Goal: Check status: Check status

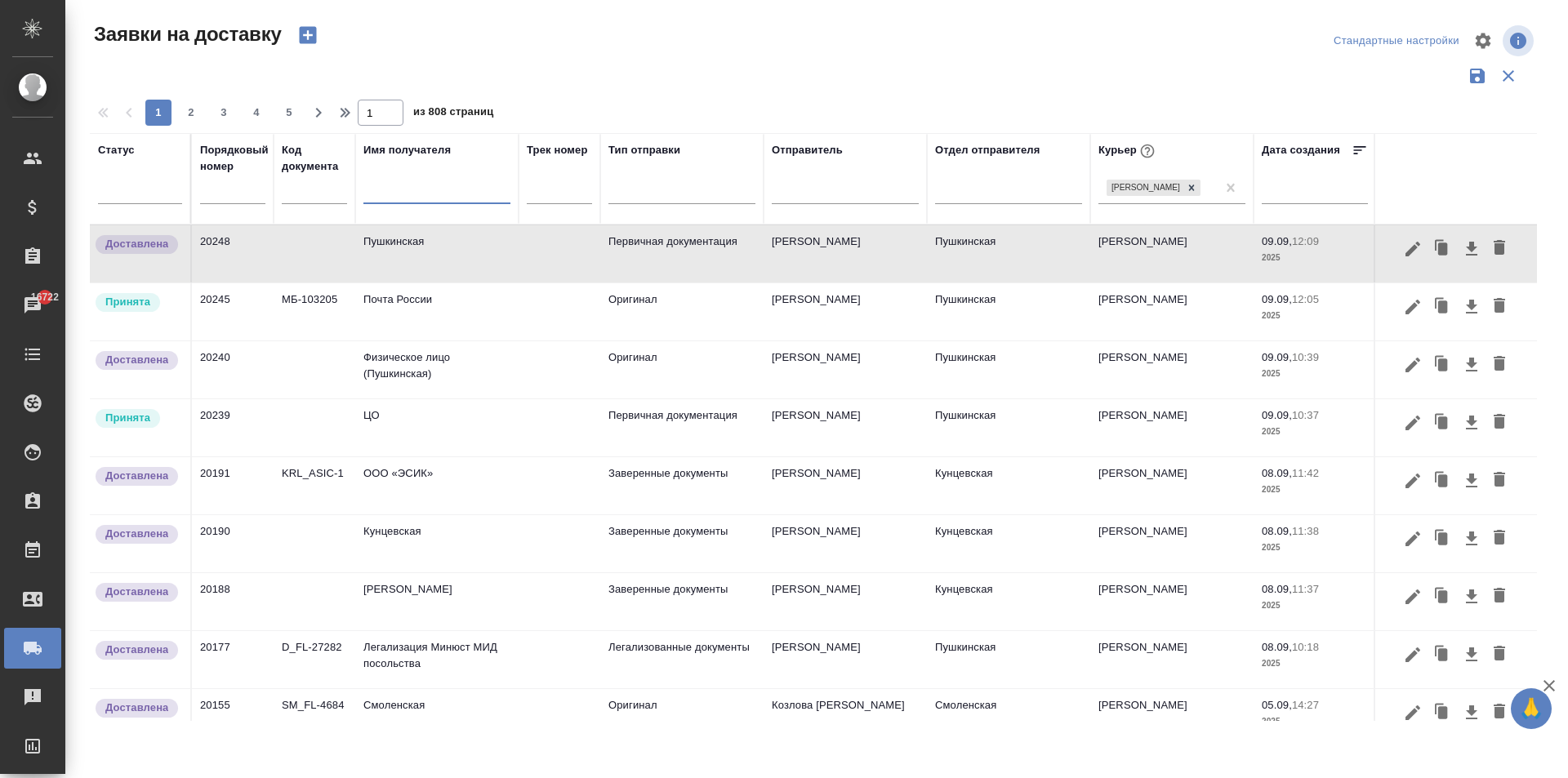
click at [374, 434] on td "ЦО" at bounding box center [436, 428] width 163 height 57
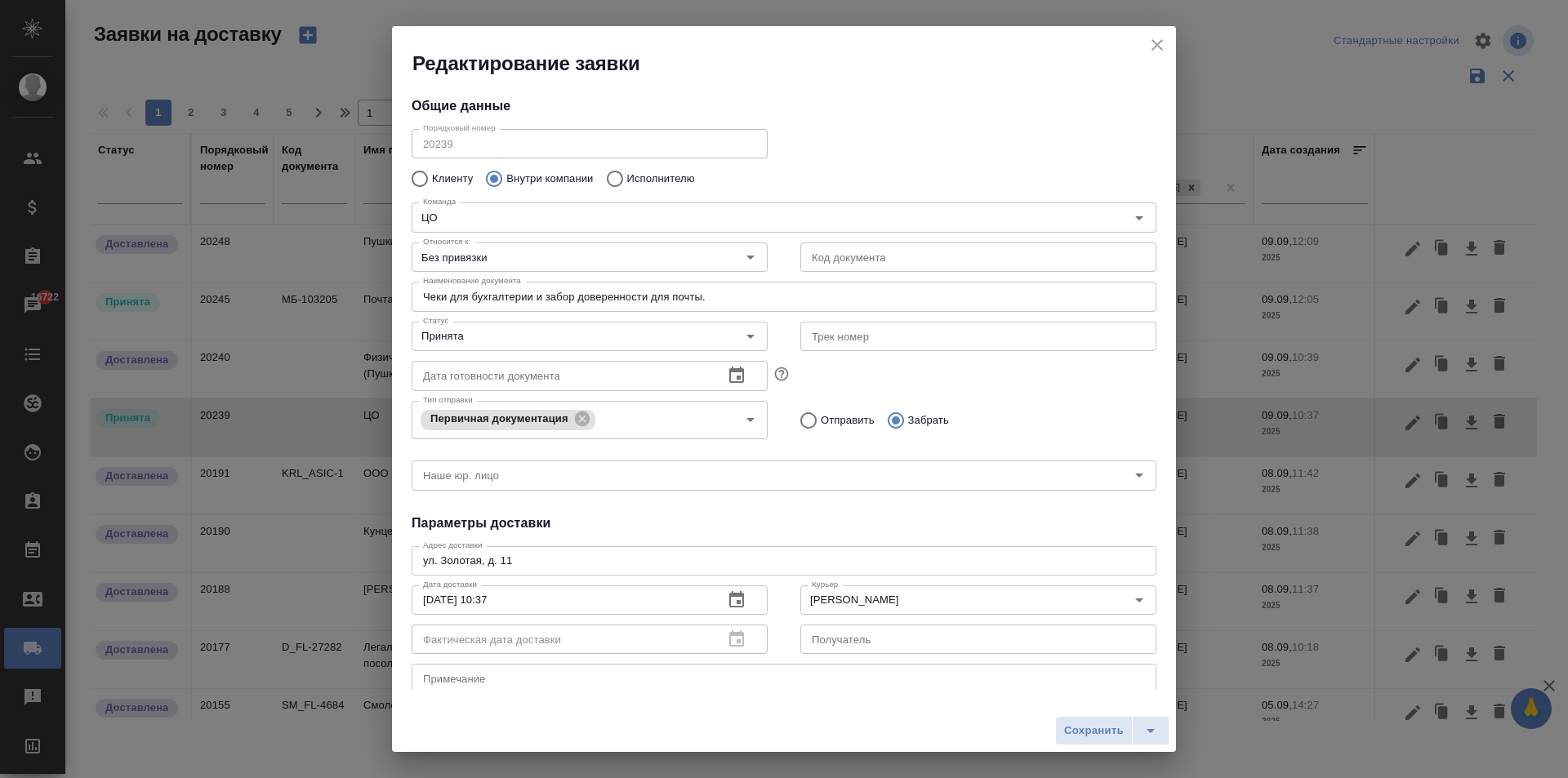
type input "[PERSON_NAME]"
click at [470, 324] on div "Принята Статус" at bounding box center [590, 336] width 356 height 30
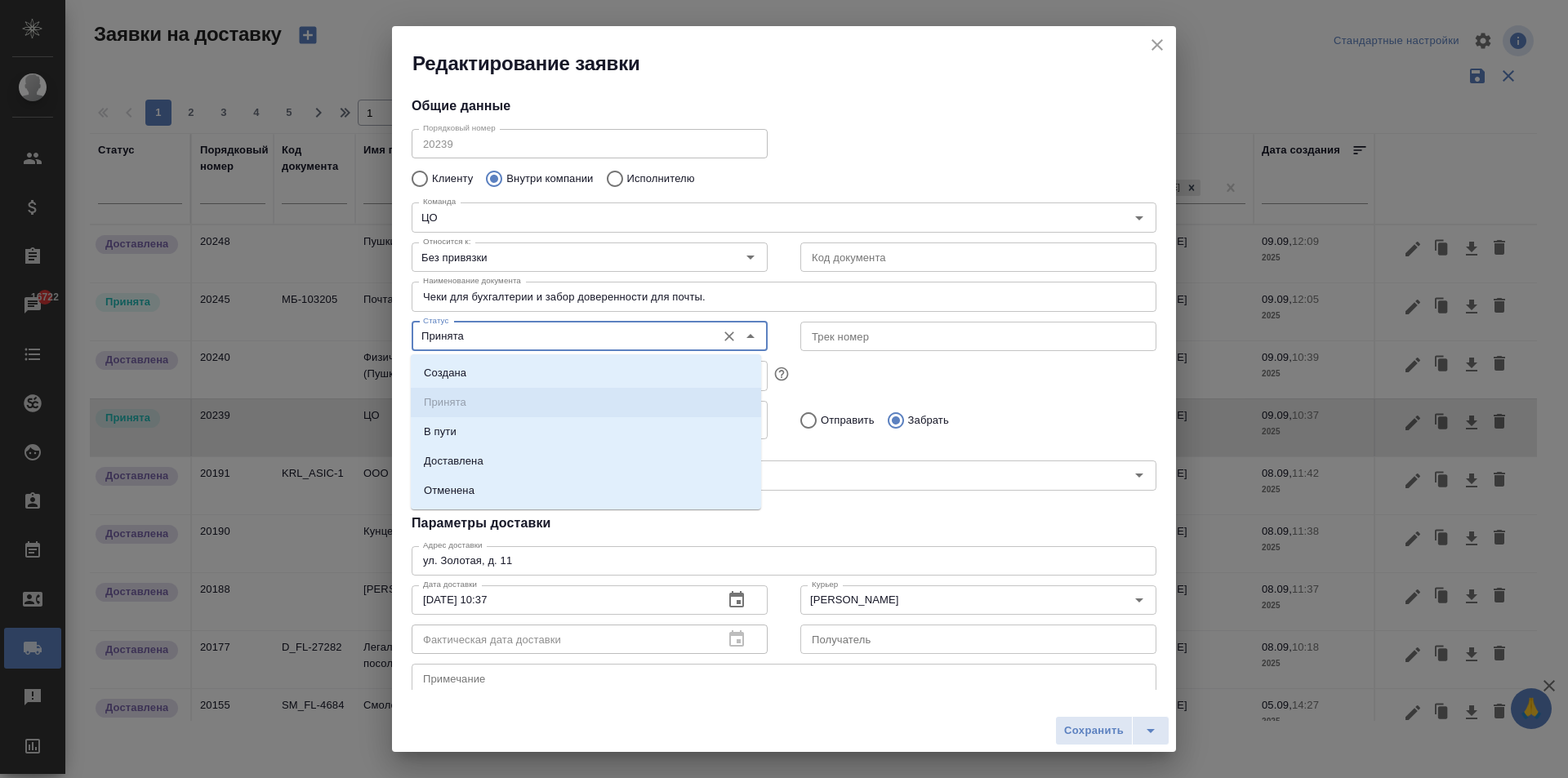
click at [495, 334] on input "Принята" at bounding box center [562, 336] width 292 height 20
click at [458, 462] on p "Доставлена" at bounding box center [454, 461] width 60 height 17
type input "Доставлена"
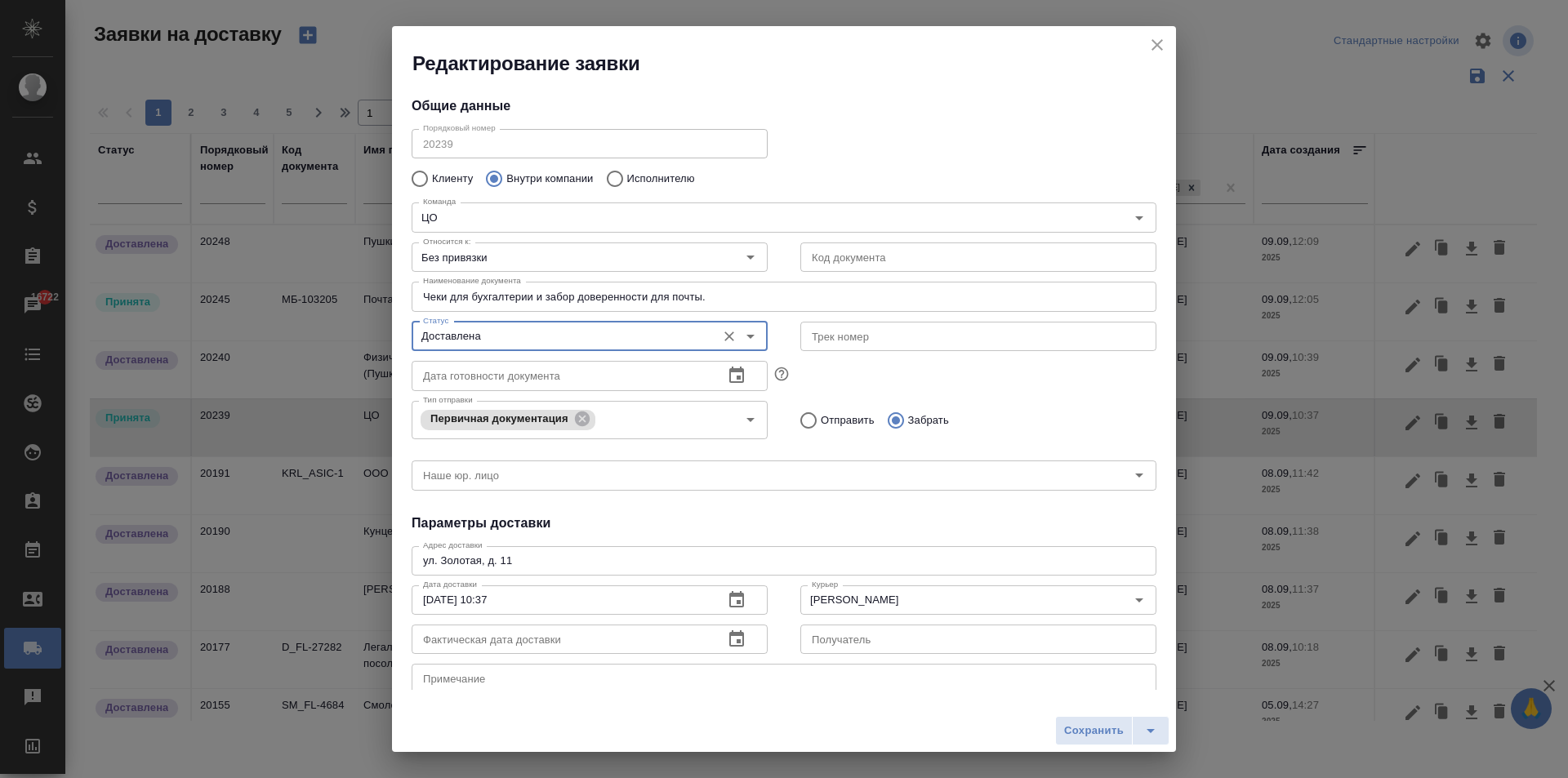
scroll to position [82, 0]
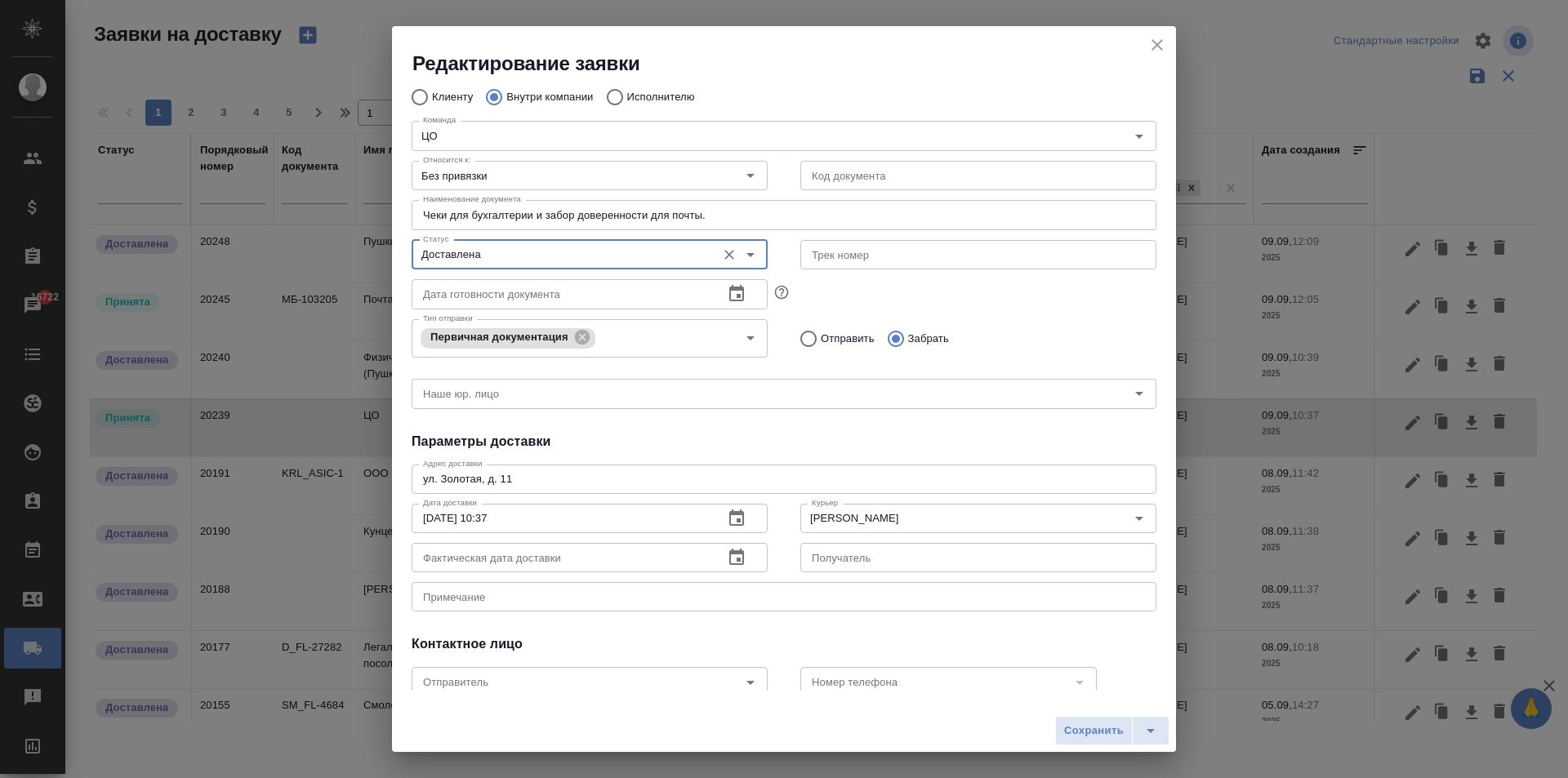
click at [734, 564] on icon "button" at bounding box center [736, 557] width 20 height 20
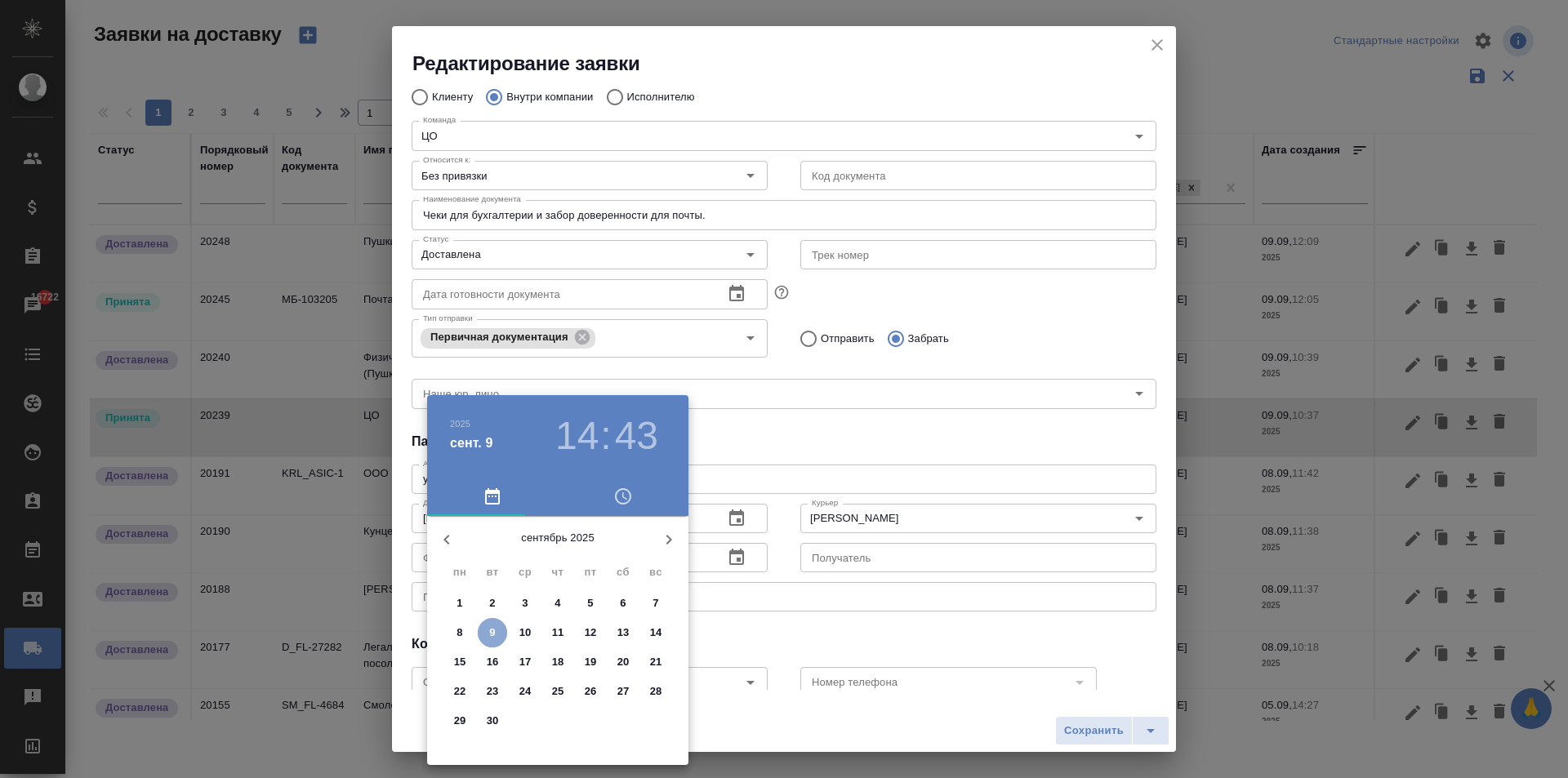
click at [491, 635] on p "9" at bounding box center [492, 634] width 6 height 17
type input "[DATE] 14:43"
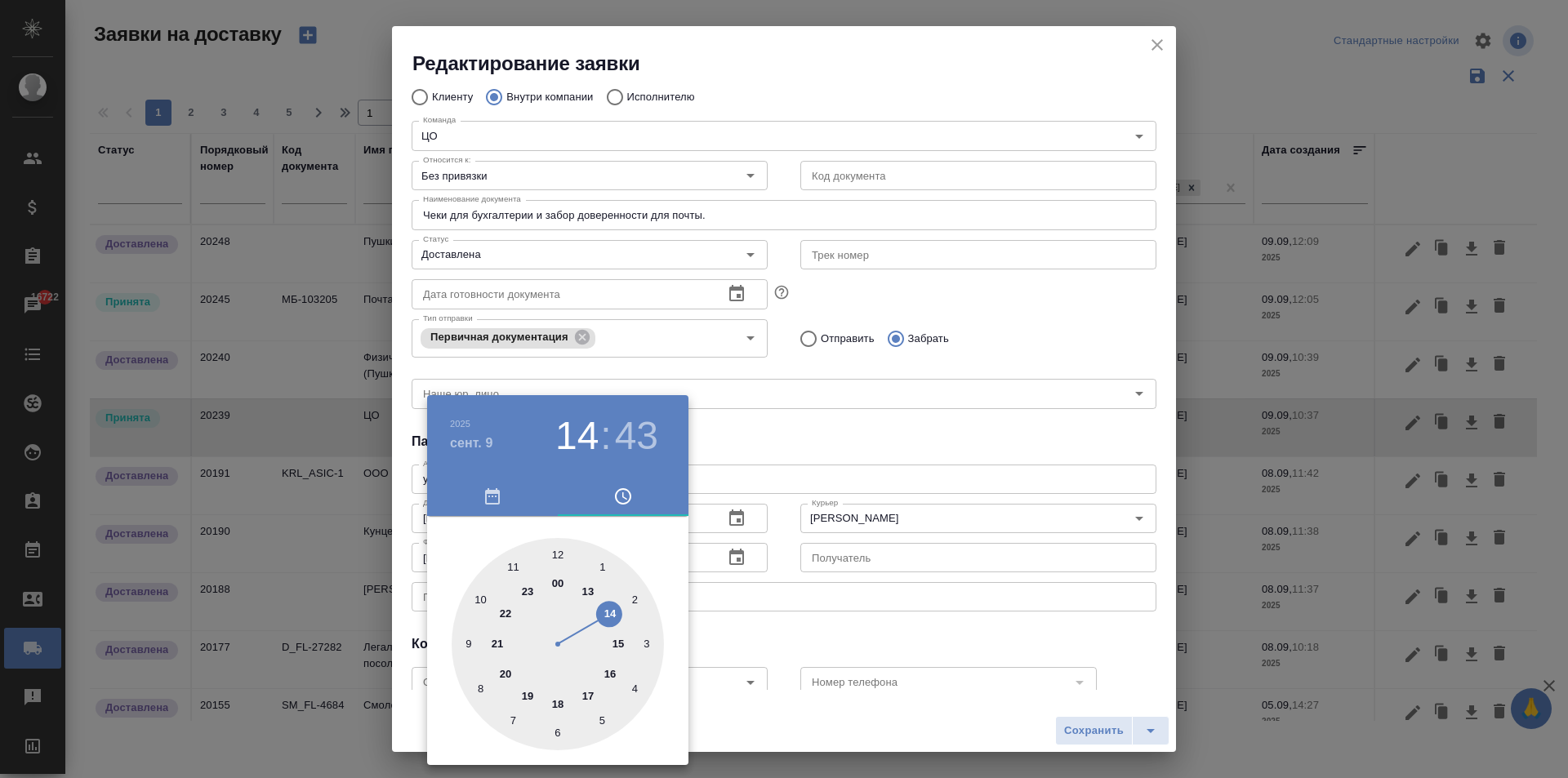
click at [831, 466] on div at bounding box center [784, 389] width 1568 height 778
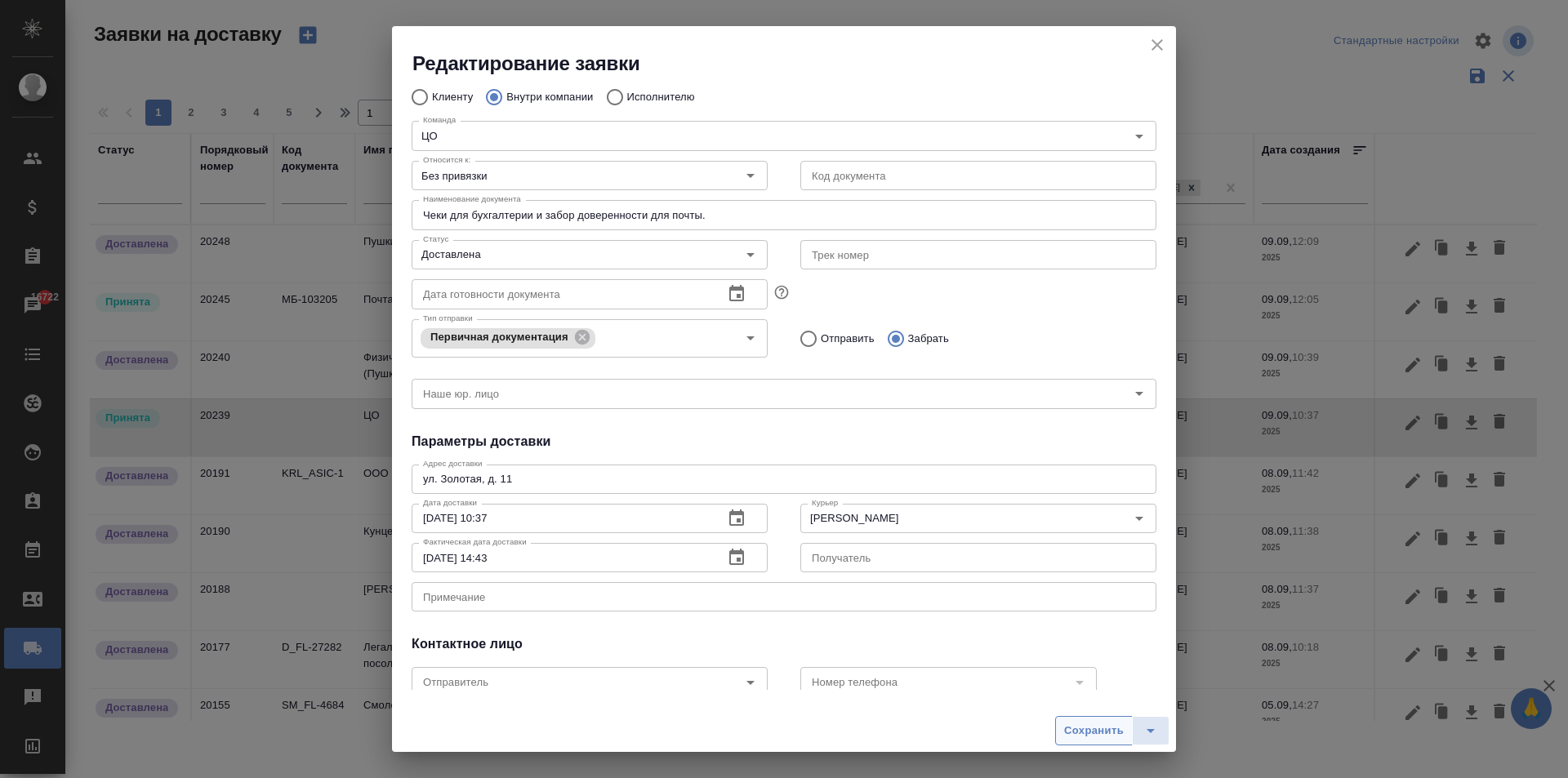
click at [1091, 729] on span "Сохранить" at bounding box center [1094, 731] width 60 height 19
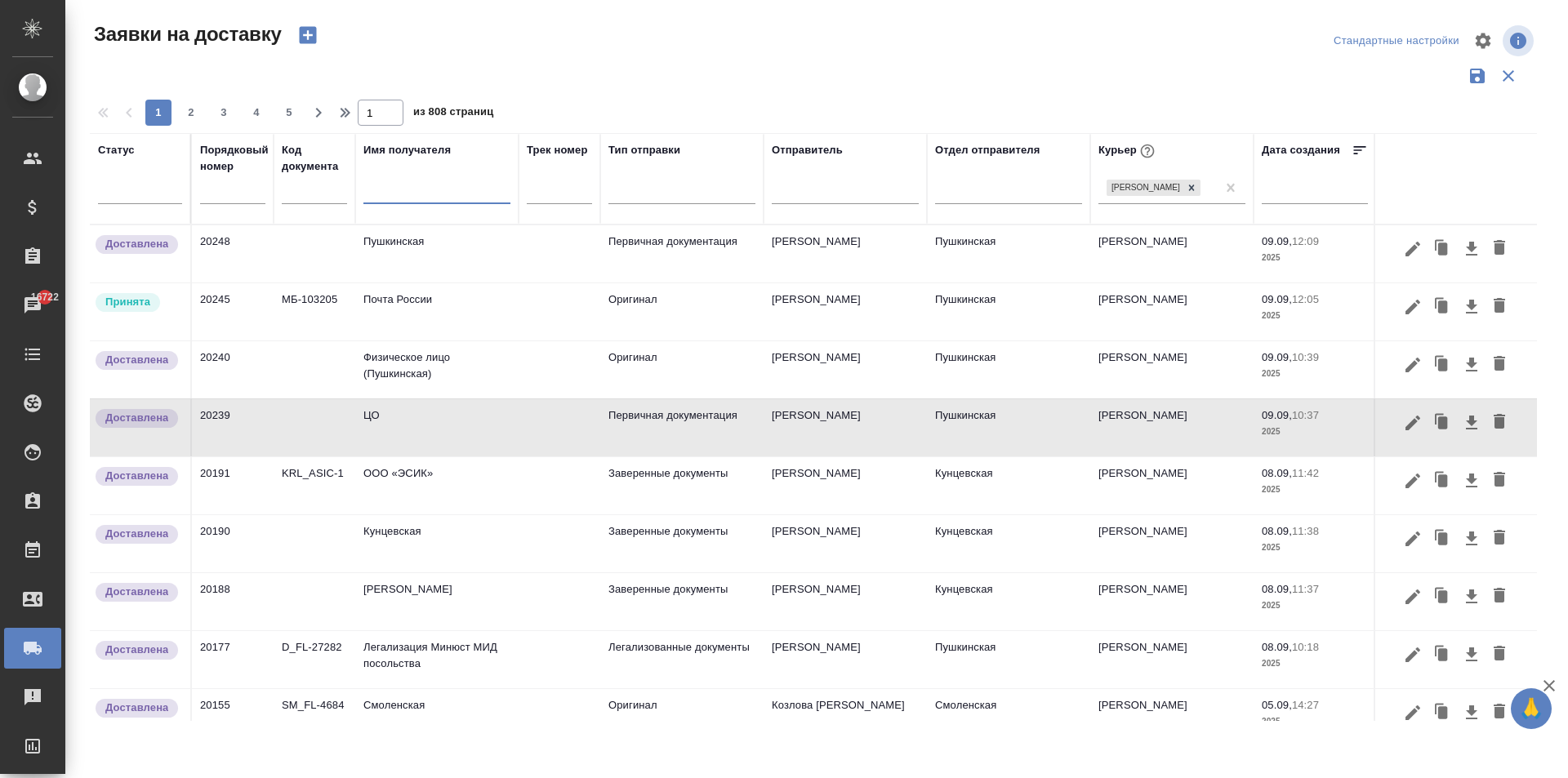
click at [388, 198] on input "text" at bounding box center [437, 193] width 147 height 20
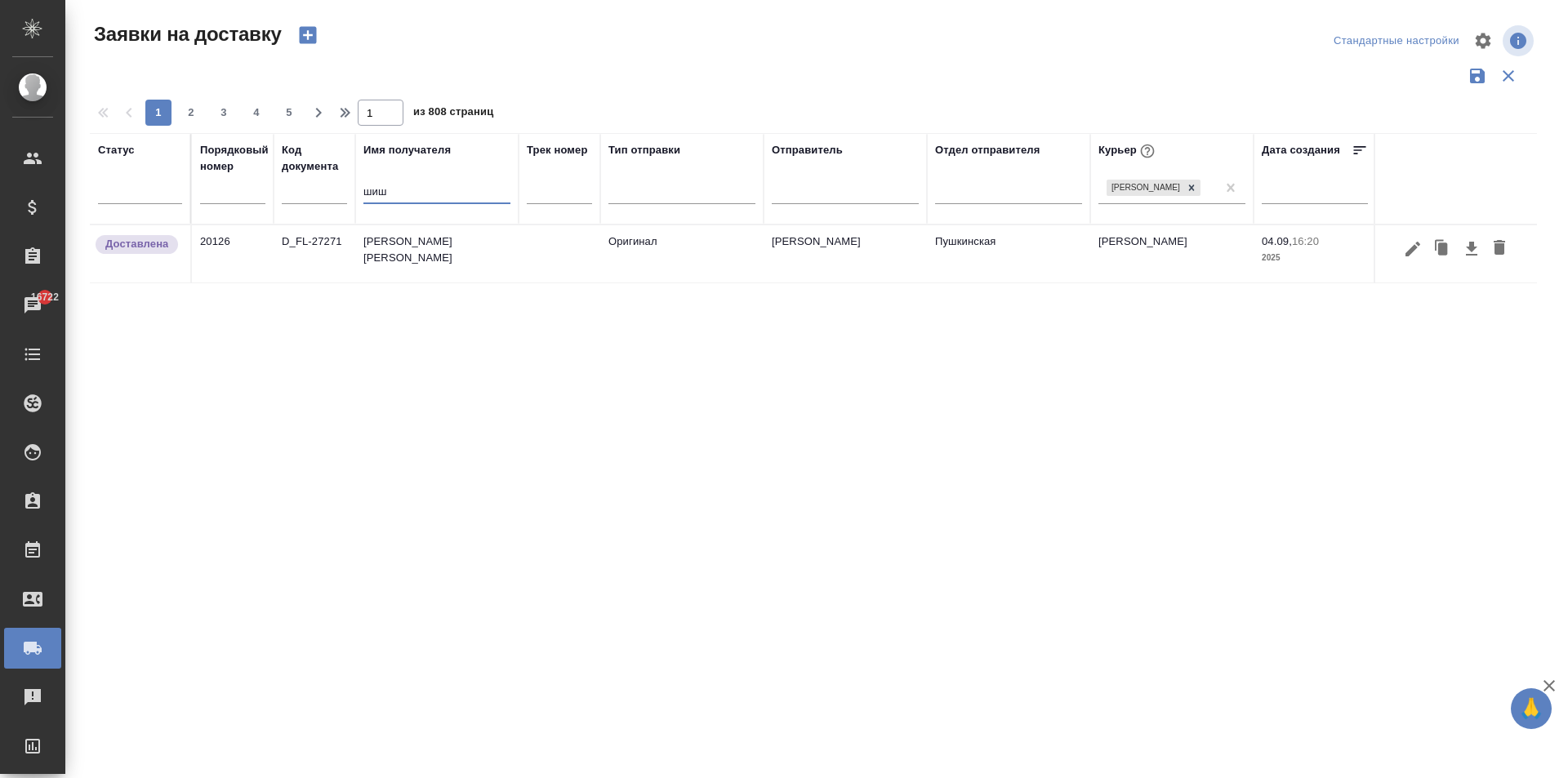
type input "шиш"
click at [446, 251] on td "[PERSON_NAME] [PERSON_NAME]" at bounding box center [436, 253] width 163 height 57
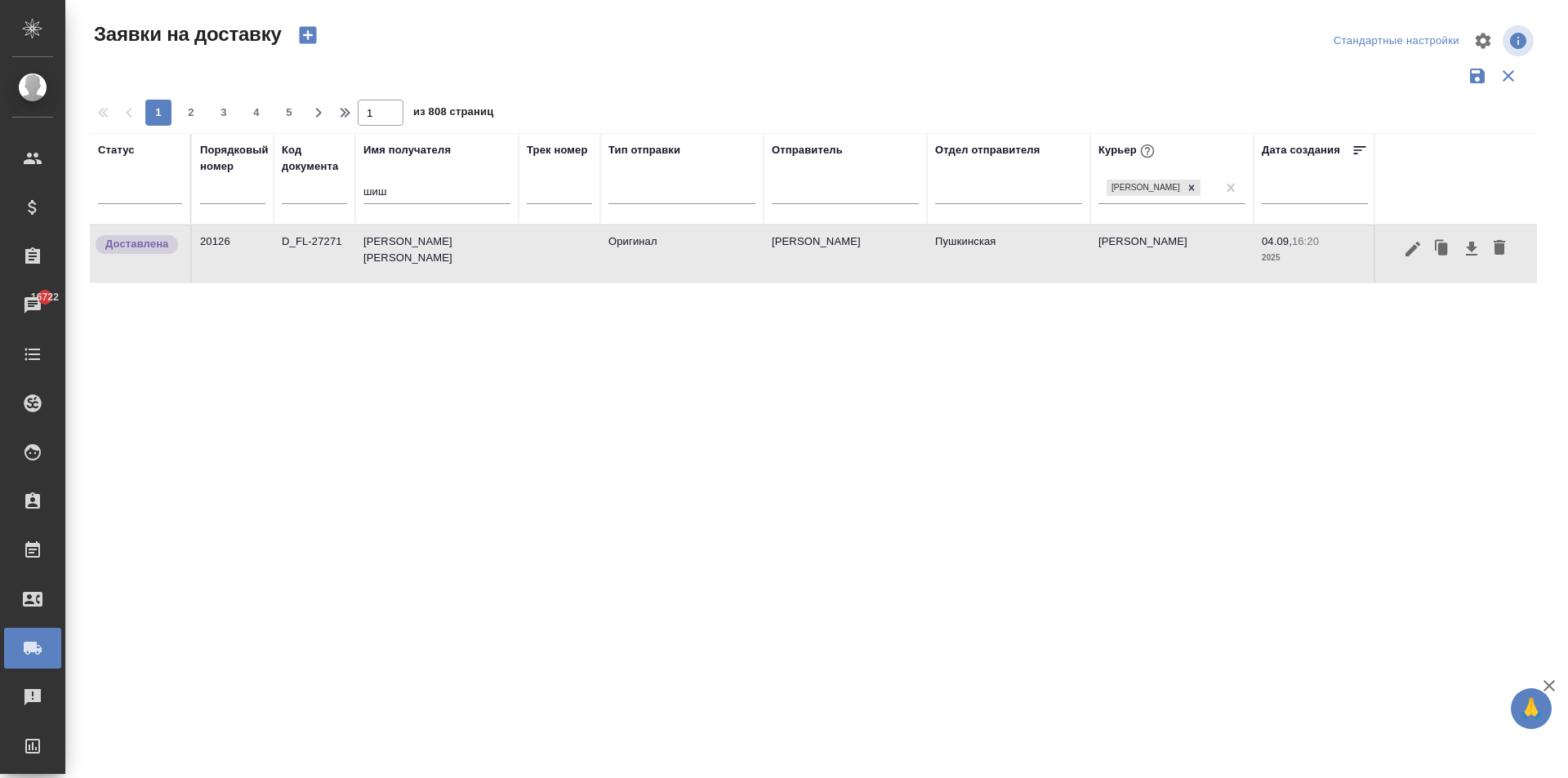
click at [446, 251] on td "[PERSON_NAME] [PERSON_NAME]" at bounding box center [436, 253] width 163 height 57
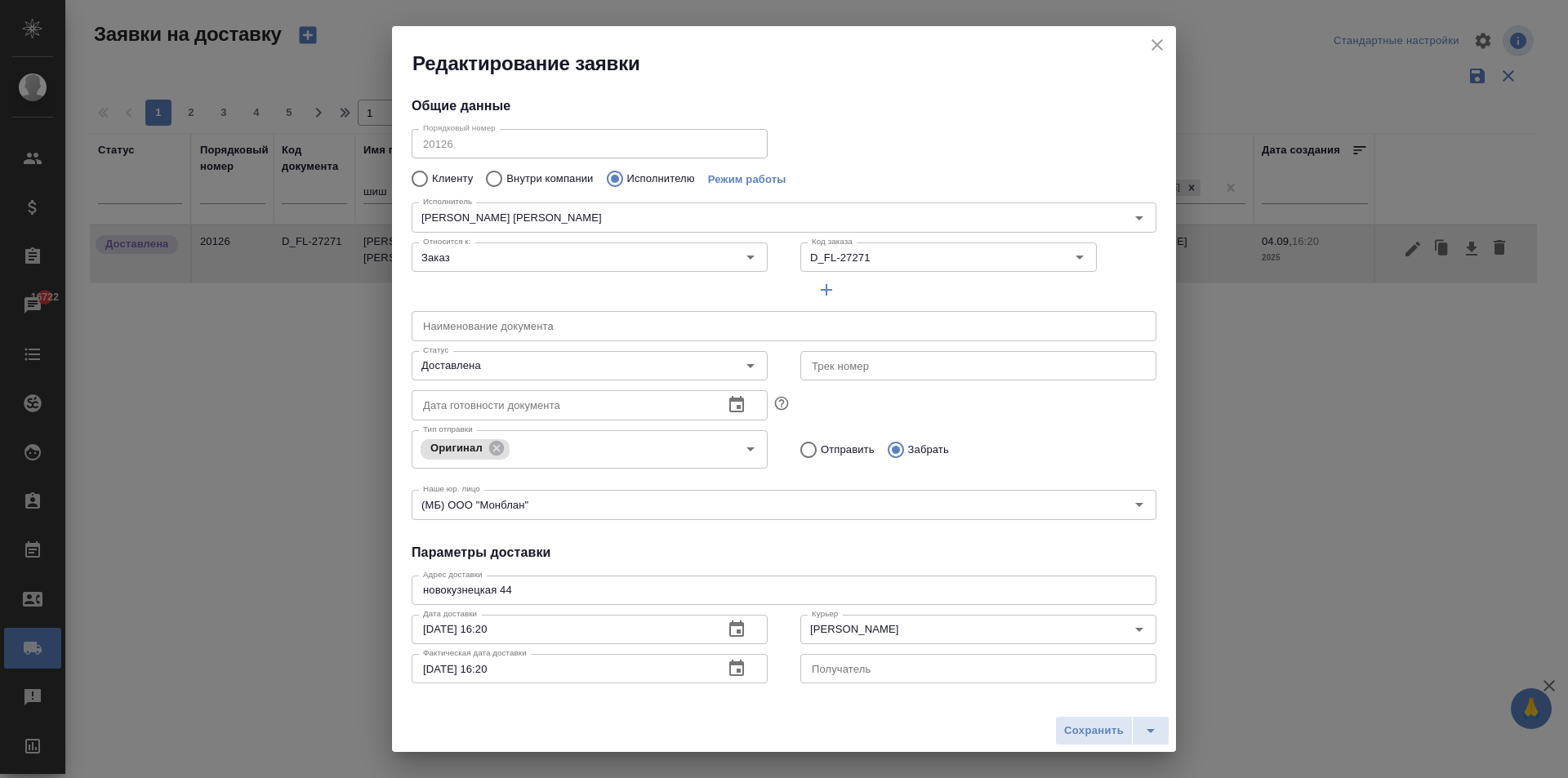
type input "[PERSON_NAME] [PERSON_NAME]"
